Goal: Information Seeking & Learning: Learn about a topic

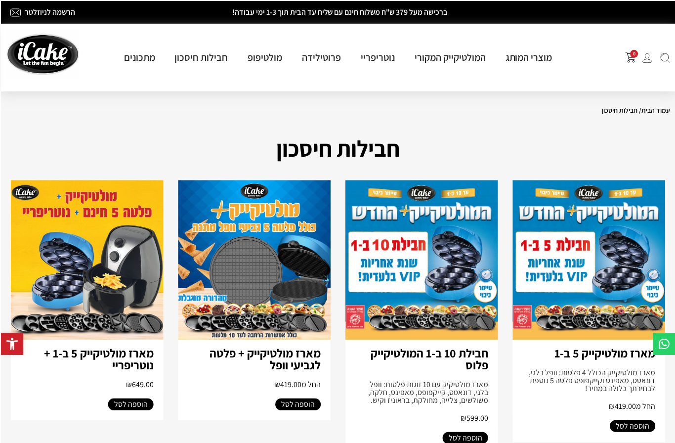
scroll to position [0, -1]
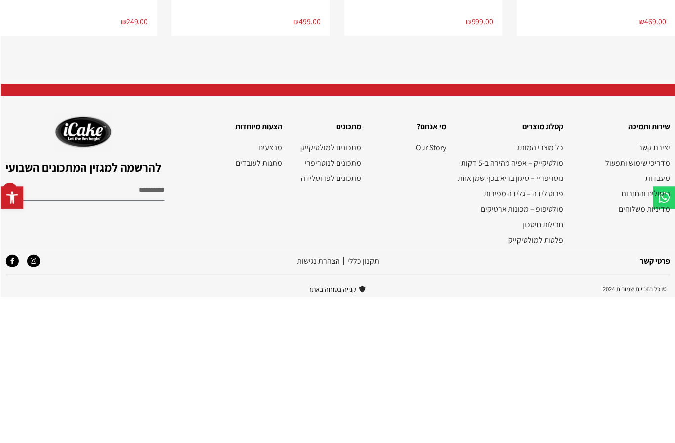
scroll to position [1032, 0]
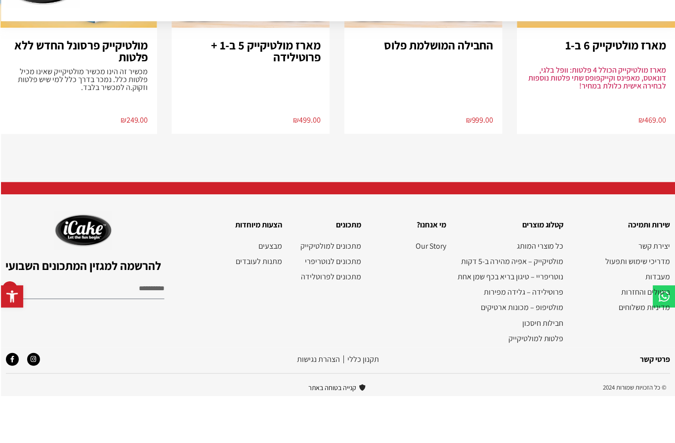
click at [276, 288] on link "מבצעים" at bounding box center [241, 292] width 81 height 9
click at [278, 288] on link "מבצעים" at bounding box center [241, 292] width 81 height 9
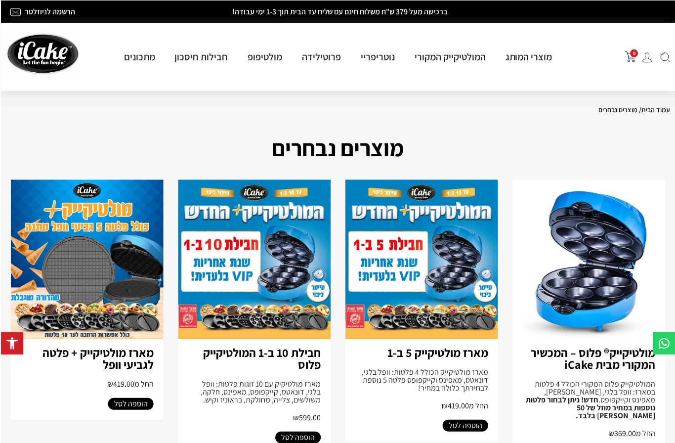
scroll to position [0, -1]
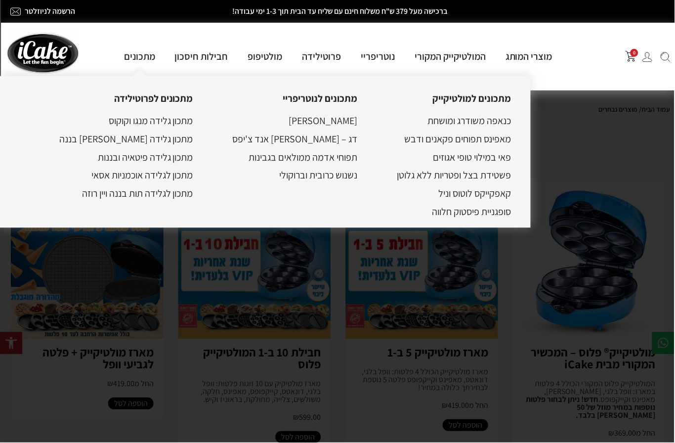
click at [454, 196] on link "קאפקייקס לוטוס וניל" at bounding box center [475, 193] width 73 height 13
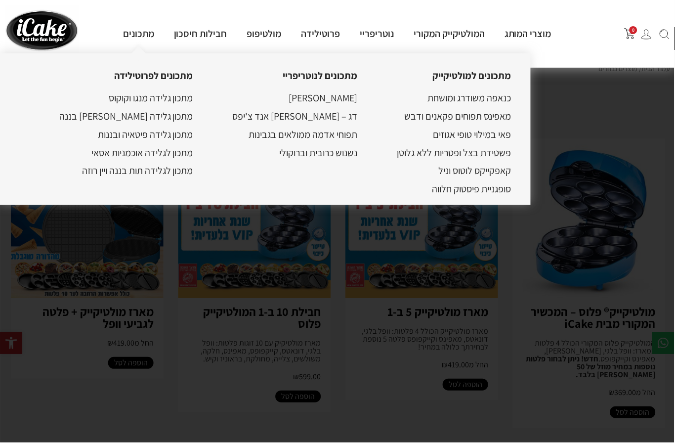
click at [206, 37] on link "חבילות חיסכון" at bounding box center [200, 33] width 73 height 13
